Goal: Transaction & Acquisition: Book appointment/travel/reservation

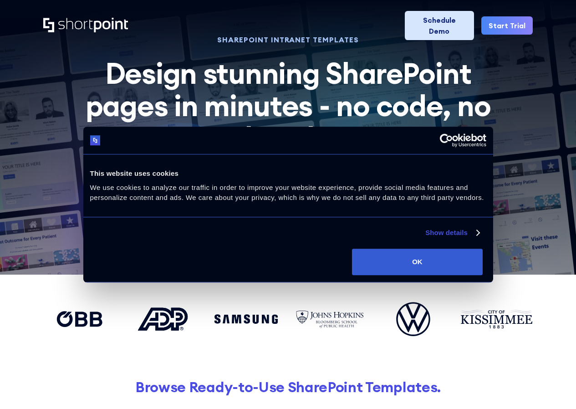
drag, startPoint x: 311, startPoint y: 58, endPoint x: 293, endPoint y: 46, distance: 22.3
click at [435, 11] on link "Schedule Demo" at bounding box center [438, 25] width 69 height 29
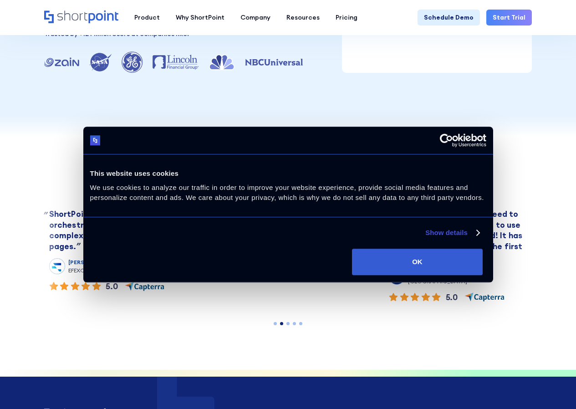
scroll to position [273, 0]
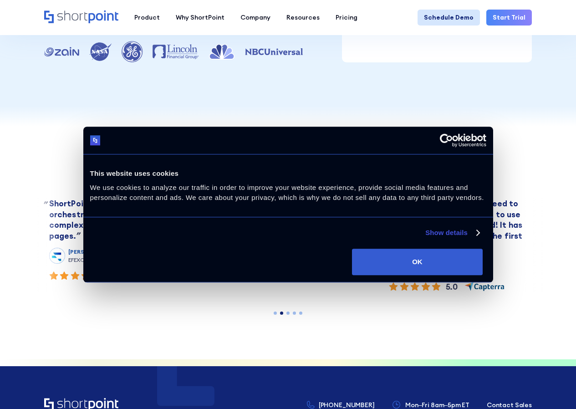
click at [448, 23] on link "Schedule Demo" at bounding box center [448, 18] width 62 height 16
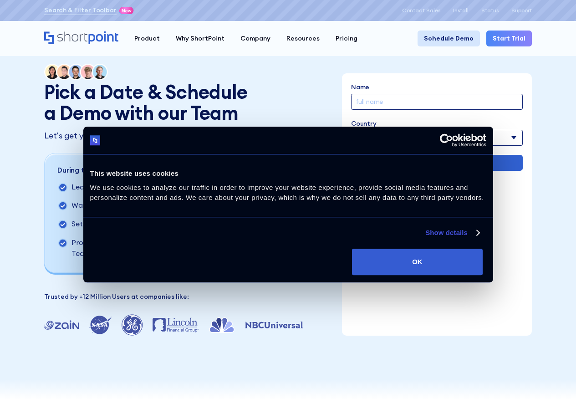
click at [461, 40] on link "Schedule Demo" at bounding box center [448, 38] width 62 height 16
click at [451, 42] on link "Schedule Demo" at bounding box center [448, 38] width 62 height 16
